Goal: Task Accomplishment & Management: Manage account settings

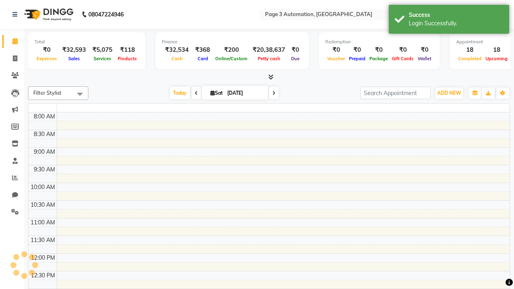
select select "en"
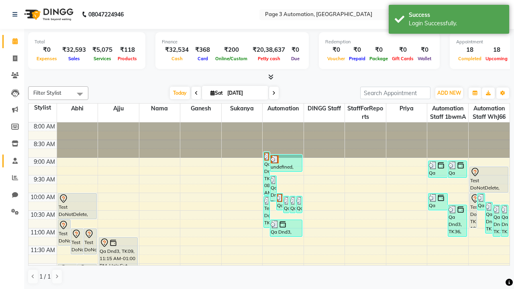
click at [12, 161] on span at bounding box center [15, 161] width 14 height 9
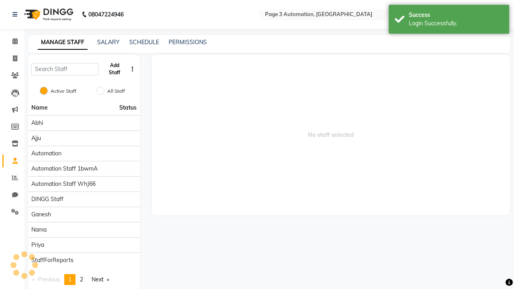
click at [114, 69] on button "Add Staff" at bounding box center [115, 69] width 26 height 21
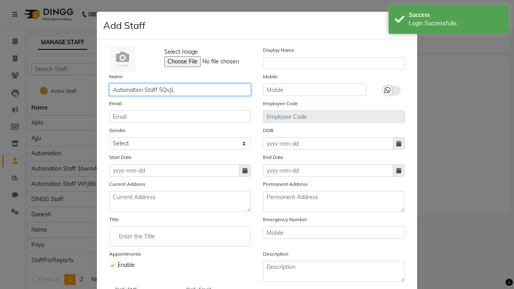
type input "Automation Staff 5QvJL"
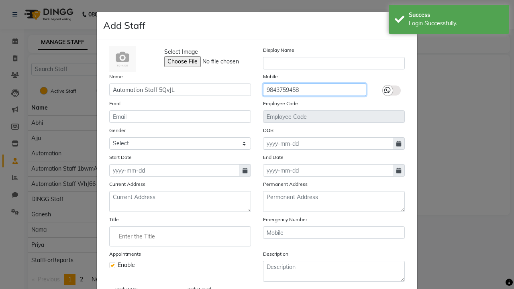
type input "9843759458"
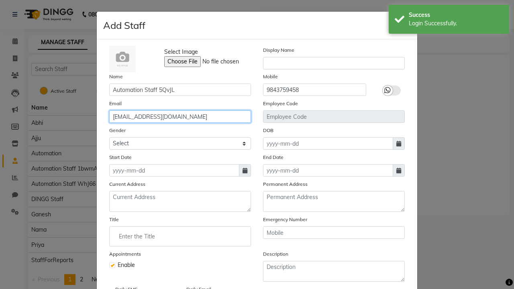
type input "[EMAIL_ADDRESS][DOMAIN_NAME]"
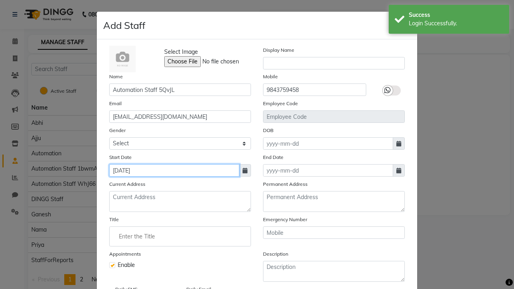
type input "[DATE]"
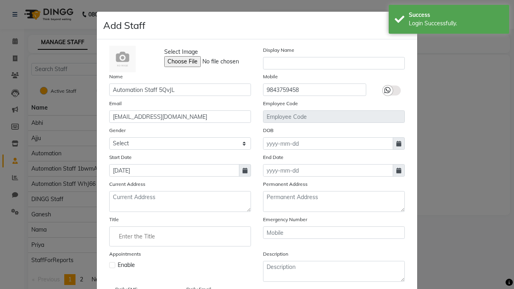
checkbox input "false"
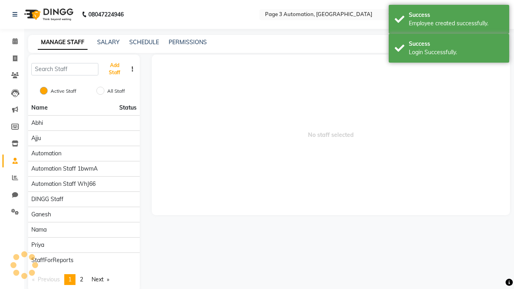
scroll to position [65, 0]
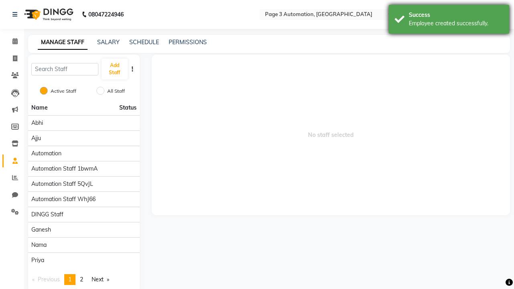
click at [449, 20] on div "Employee created successfully." at bounding box center [456, 23] width 94 height 8
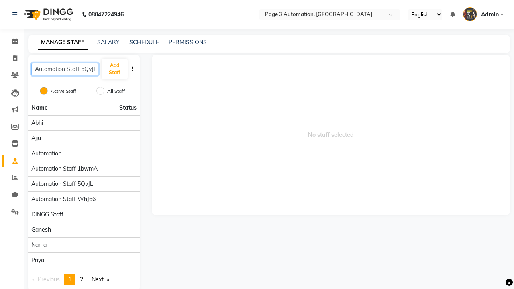
scroll to position [0, 2]
type input "Automation Staff 5QvJL"
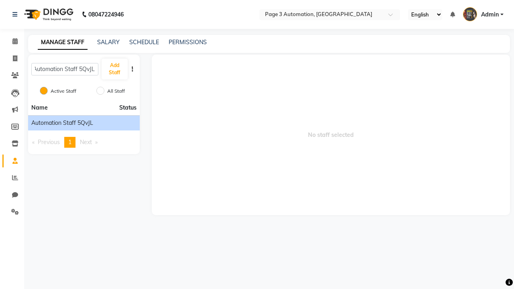
click at [84, 123] on span "Automation Staff 5QvJL" at bounding box center [62, 123] width 62 height 8
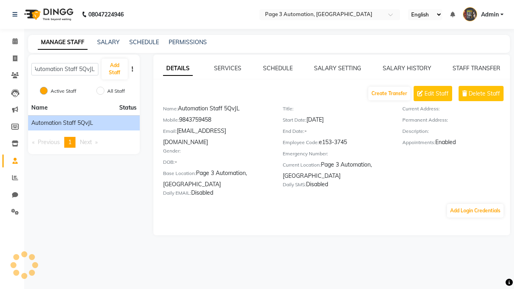
scroll to position [0, 0]
click at [228, 68] on link "SERVICES" at bounding box center [227, 68] width 27 height 7
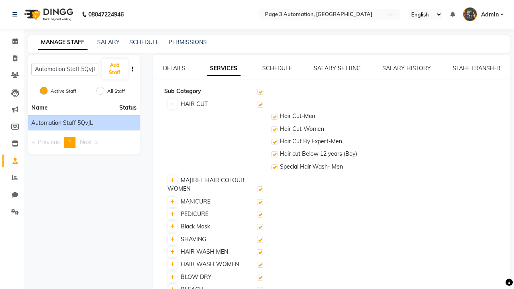
click at [260, 104] on label at bounding box center [260, 105] width 6 height 6
click at [260, 104] on input "checkbox" at bounding box center [259, 104] width 5 height 5
checkbox input "false"
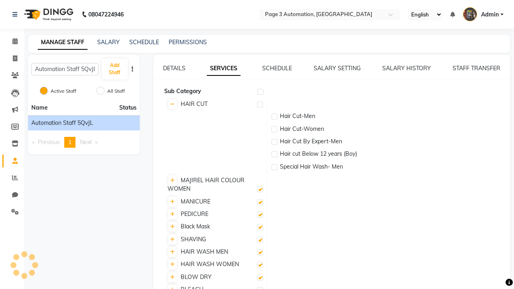
checkbox input "false"
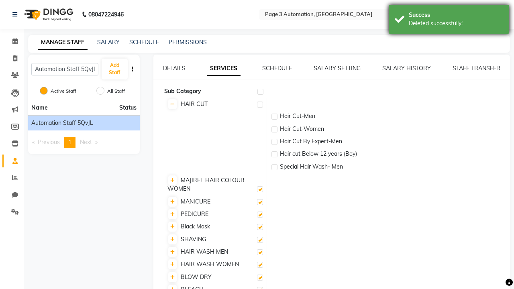
click at [449, 20] on div "Deleted successfully!" at bounding box center [456, 23] width 94 height 8
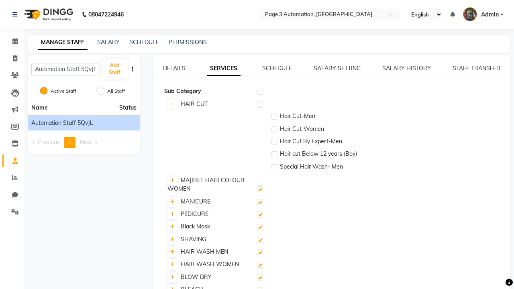
click at [260, 104] on label at bounding box center [260, 105] width 6 height 6
click at [260, 104] on input "checkbox" at bounding box center [259, 104] width 5 height 5
checkbox input "true"
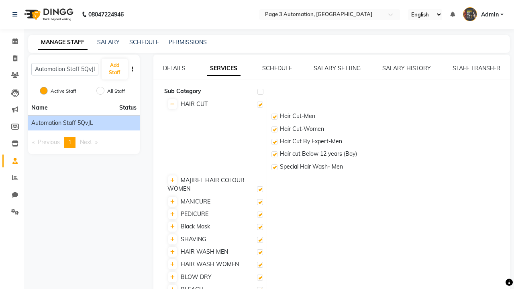
checkbox input "true"
